Goal: Complete application form: Complete application form

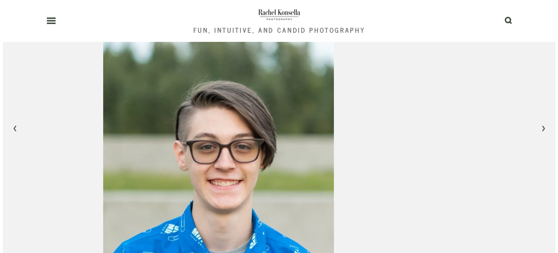
scroll to position [1418, 0]
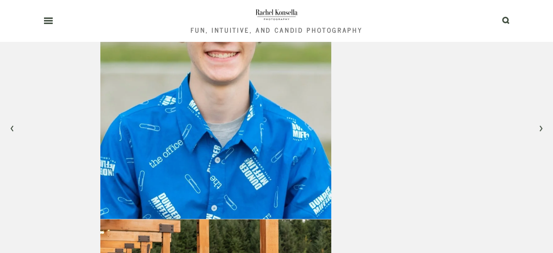
click at [46, 21] on icon at bounding box center [48, 20] width 9 height 7
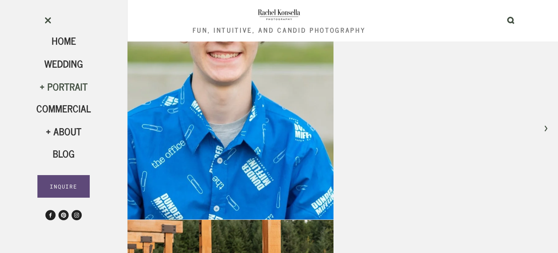
click at [44, 88] on div "Portrait" at bounding box center [63, 86] width 55 height 12
click at [61, 153] on span "HS Seniors" at bounding box center [63, 151] width 35 height 29
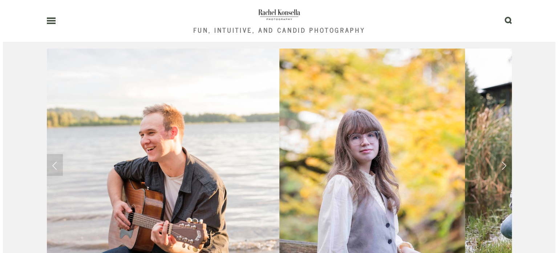
scroll to position [545, 0]
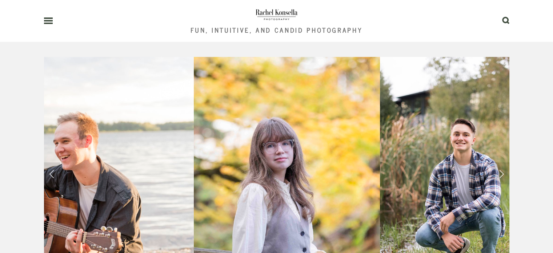
click at [47, 21] on use at bounding box center [48, 20] width 9 height 5
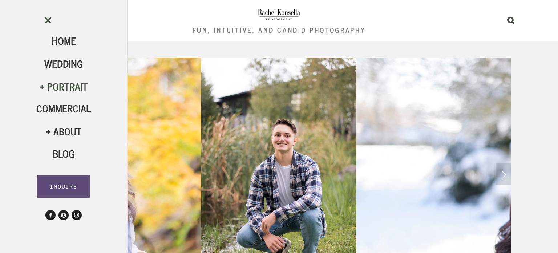
click at [59, 89] on div "Portrait" at bounding box center [63, 86] width 55 height 12
click at [69, 125] on span "Family" at bounding box center [63, 127] width 28 height 16
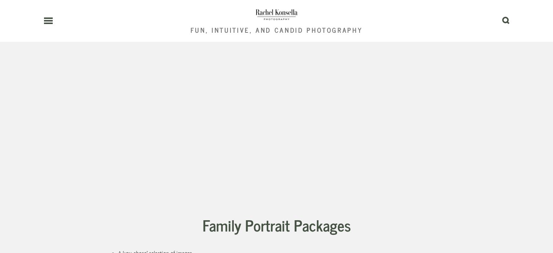
scroll to position [1200, 0]
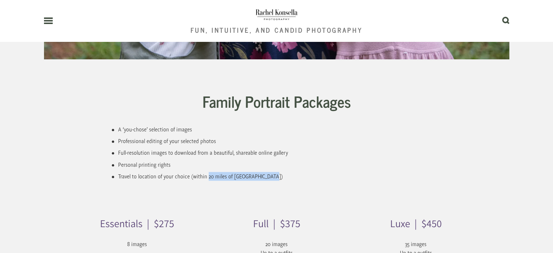
drag, startPoint x: 207, startPoint y: 157, endPoint x: 274, endPoint y: 161, distance: 66.6
click at [274, 161] on div "Family Portrait Packages A ‘you-chose’ selection of images Professional editing…" at bounding box center [276, 136] width 358 height 105
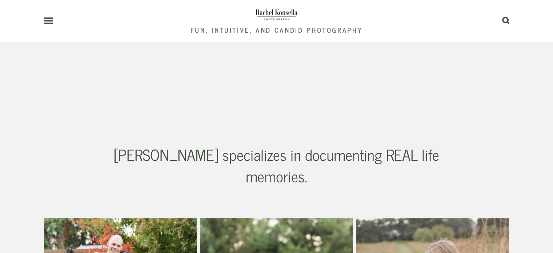
scroll to position [291, 0]
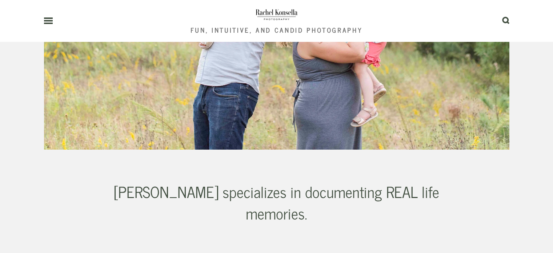
click at [285, 10] on img at bounding box center [276, 14] width 43 height 15
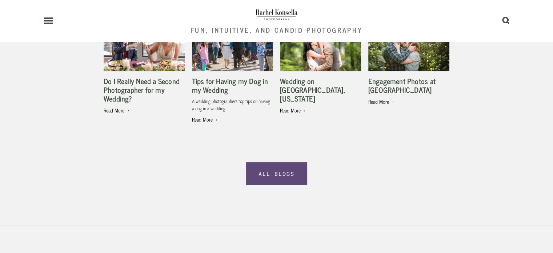
scroll to position [1745, 0]
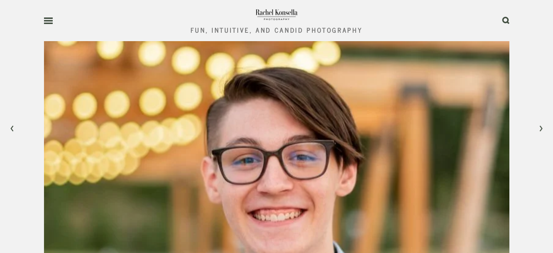
click at [49, 21] on use at bounding box center [48, 20] width 9 height 5
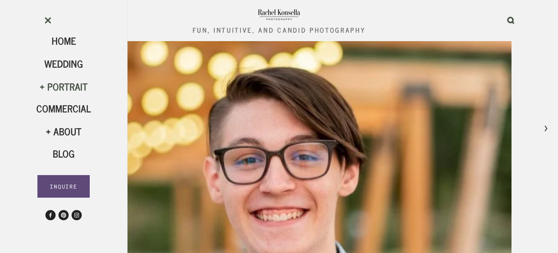
click at [59, 85] on div "Portrait" at bounding box center [63, 86] width 55 height 12
click at [61, 148] on span "HS Seniors" at bounding box center [63, 151] width 35 height 29
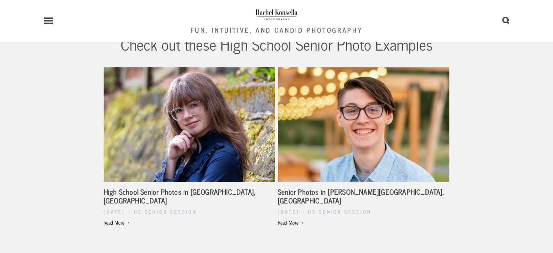
scroll to position [1709, 0]
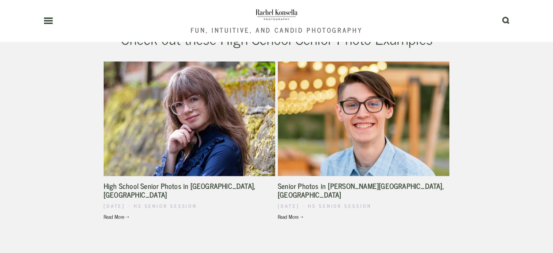
click at [291, 213] on link "Read More →" at bounding box center [364, 216] width 172 height 7
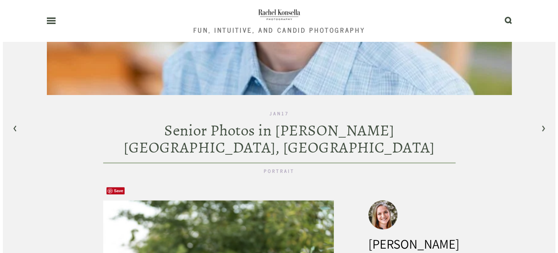
scroll to position [145, 0]
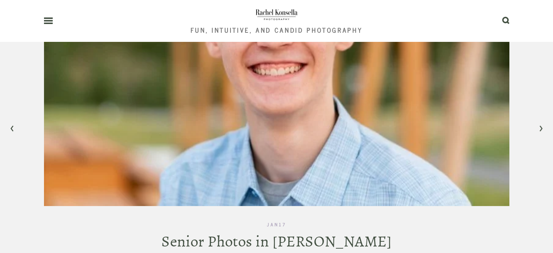
click at [43, 26] on div "Fun, Intuitive, and Candid Photography 0" at bounding box center [276, 20] width 553 height 41
click at [46, 21] on icon at bounding box center [48, 20] width 9 height 7
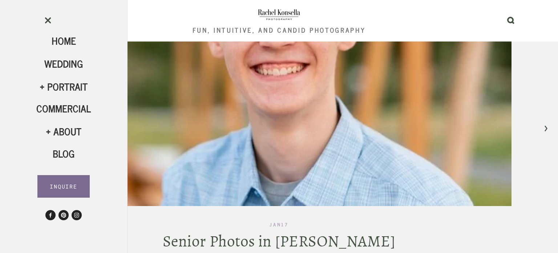
click at [65, 181] on link "INQUIRE" at bounding box center [63, 186] width 53 height 23
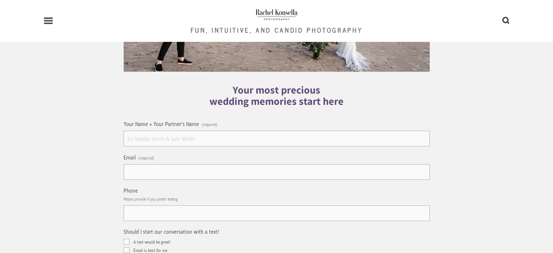
scroll to position [218, 0]
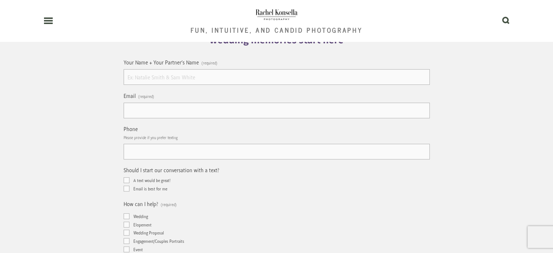
click at [191, 71] on input "Your Name + Your Partner's Name (required)" at bounding box center [277, 77] width 306 height 16
type input "[PERSON_NAME]"
type input "[EMAIL_ADDRESS][DOMAIN_NAME]"
type input "[PHONE_NUMBER]"
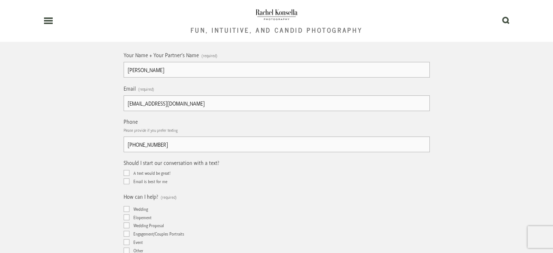
scroll to position [255, 0]
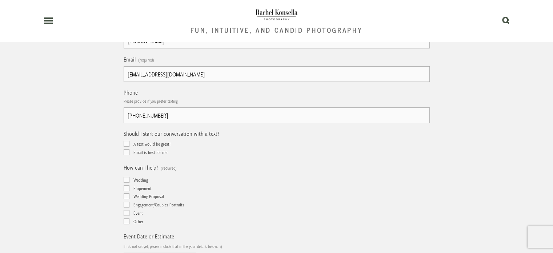
click at [124, 146] on input "A text would be great!" at bounding box center [127, 144] width 6 height 6
checkbox input "true"
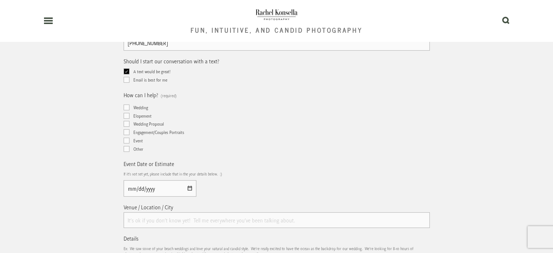
scroll to position [327, 0]
click at [124, 150] on input "Other" at bounding box center [127, 148] width 6 height 6
checkbox input "true"
click at [146, 189] on input "Event Date or Estimate" at bounding box center [160, 188] width 73 height 16
click at [189, 188] on input "Event Date or Estimate" at bounding box center [160, 188] width 73 height 16
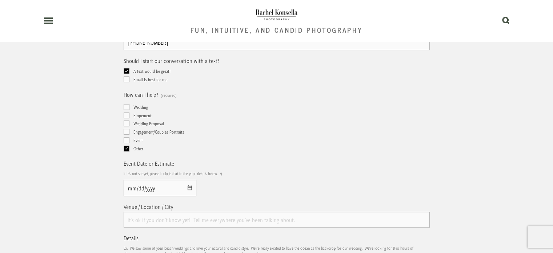
click at [97, 129] on div "Your most precious wedding memories start here Your Name + Your Partner's Name …" at bounding box center [277, 198] width 478 height 969
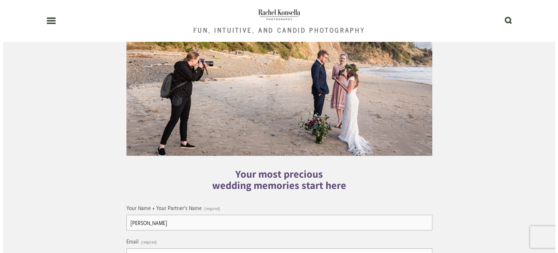
scroll to position [0, 0]
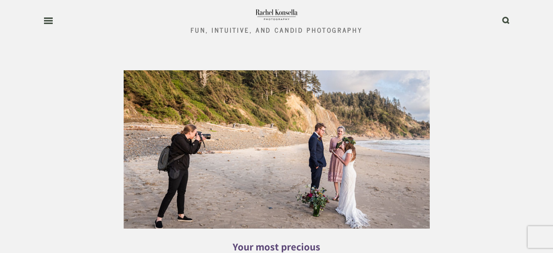
click at [48, 19] on icon at bounding box center [48, 20] width 9 height 7
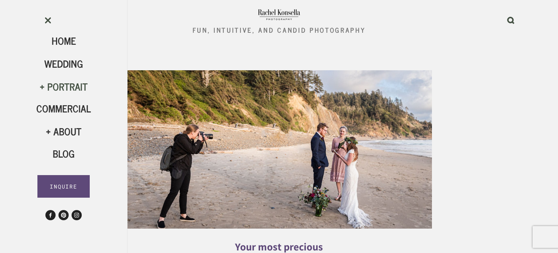
click at [57, 85] on div "Portrait" at bounding box center [63, 86] width 55 height 12
click at [61, 152] on span "HS Seniors" at bounding box center [63, 151] width 35 height 29
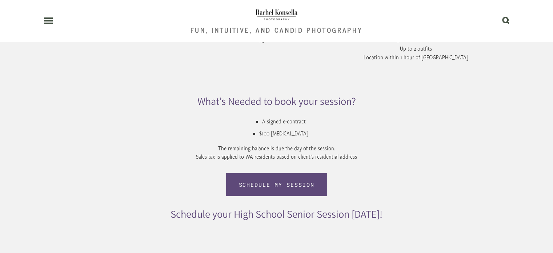
scroll to position [1454, 0]
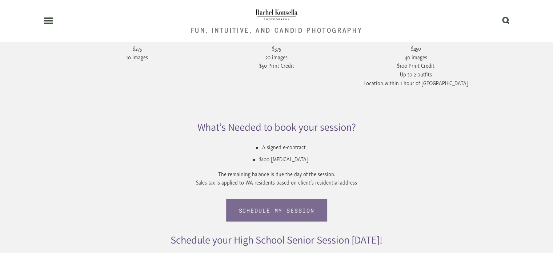
click at [280, 199] on link "Schedule My session" at bounding box center [276, 210] width 100 height 23
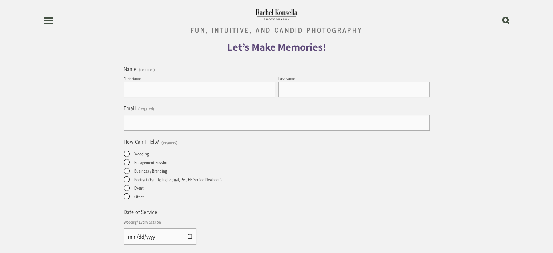
click at [191, 92] on input "First Name" at bounding box center [199, 89] width 151 height 16
type input "Heather"
type input "Luthy"
type input "Bonney Lake"
click at [185, 123] on input "Email (required)" at bounding box center [277, 123] width 306 height 16
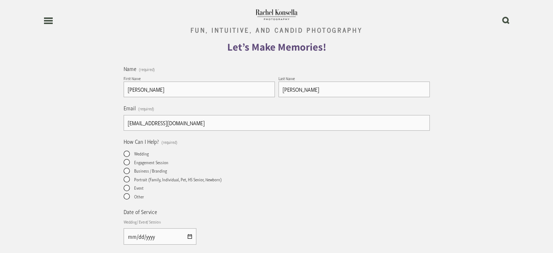
type input "hbluthy@gmail.com"
click at [163, 181] on span "Portrait (Family, Individual, Pet, HS Senior, Newborn)" at bounding box center [178, 179] width 88 height 6
click at [128, 181] on input "Portrait (Family, Individual, Pet, HS Senior, Newborn)" at bounding box center [126, 179] width 5 height 5
radio input "true"
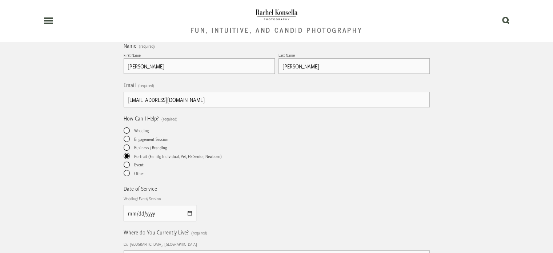
scroll to position [73, 0]
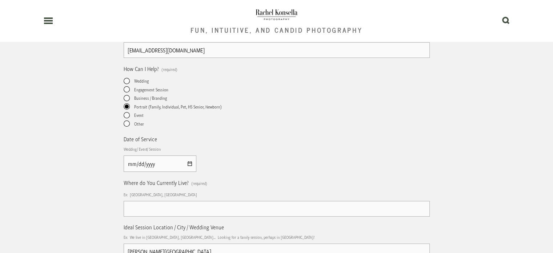
click at [161, 167] on input "Date of Service" at bounding box center [160, 163] width 73 height 16
click at [189, 166] on input "Date of Service" at bounding box center [160, 163] width 73 height 16
type input "2025-08-25"
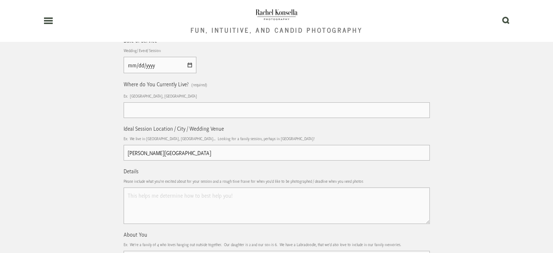
scroll to position [182, 0]
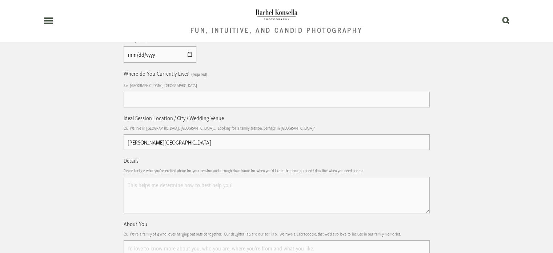
click at [163, 97] on input "Where do You Currently Live? (required)" at bounding box center [277, 100] width 306 height 16
type input "Bonney Lake"
click at [182, 140] on input "Bonney Lake" at bounding box center [277, 142] width 306 height 16
type input "Bonney Lake but open"
click at [183, 192] on textarea "Details" at bounding box center [277, 195] width 306 height 36
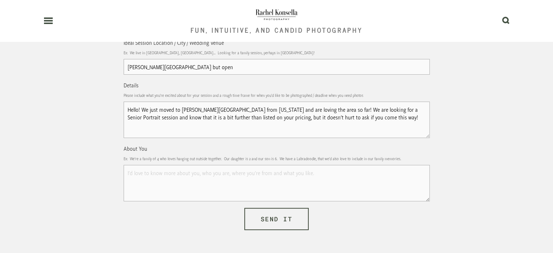
scroll to position [327, 0]
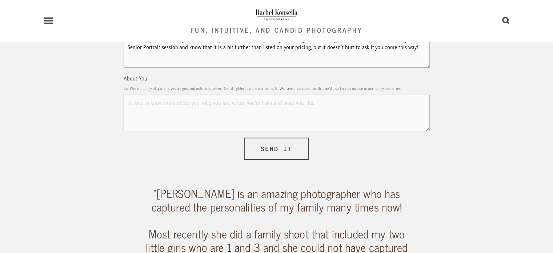
click at [189, 105] on textarea "About You" at bounding box center [277, 113] width 306 height 36
click at [299, 119] on textarea "About You" at bounding box center [277, 113] width 306 height 36
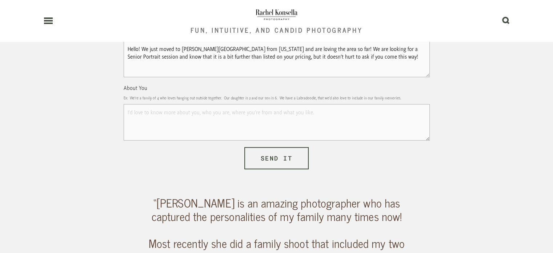
scroll to position [291, 0]
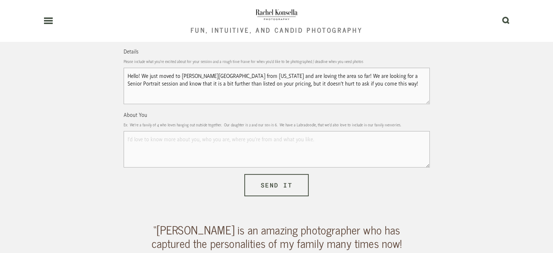
click at [403, 80] on textarea "Hello! We just moved to Bonney Lake from Alabama and are loving the area so far…" at bounding box center [277, 86] width 306 height 36
click at [365, 148] on textarea "About You" at bounding box center [277, 149] width 306 height 36
click at [394, 84] on textarea "Hello! We just moved to Bonney Lake from Alabama and are loving the area so far…" at bounding box center [277, 86] width 306 height 36
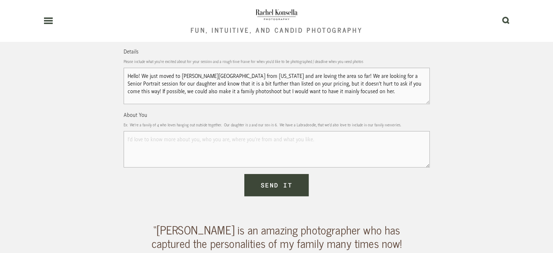
type textarea "Hello! We just moved to Bonney Lake from Alabama and are loving the area so far…"
click at [287, 188] on span "Send it" at bounding box center [277, 185] width 32 height 8
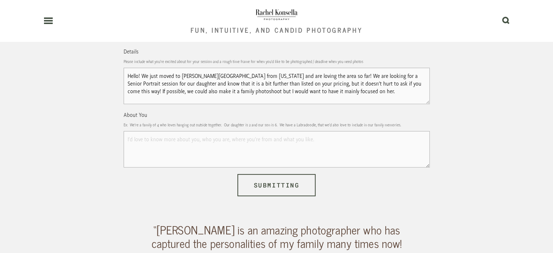
scroll to position [0, 0]
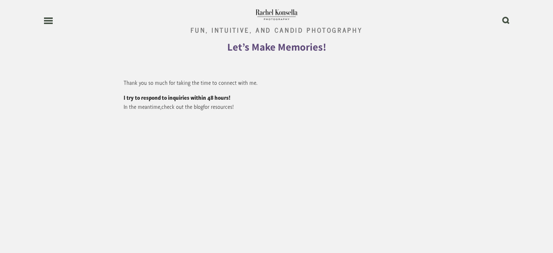
click at [47, 17] on header "Fun, Intuitive, and Candid Photography 0" at bounding box center [277, 20] width 466 height 41
